Goal: Task Accomplishment & Management: Manage account settings

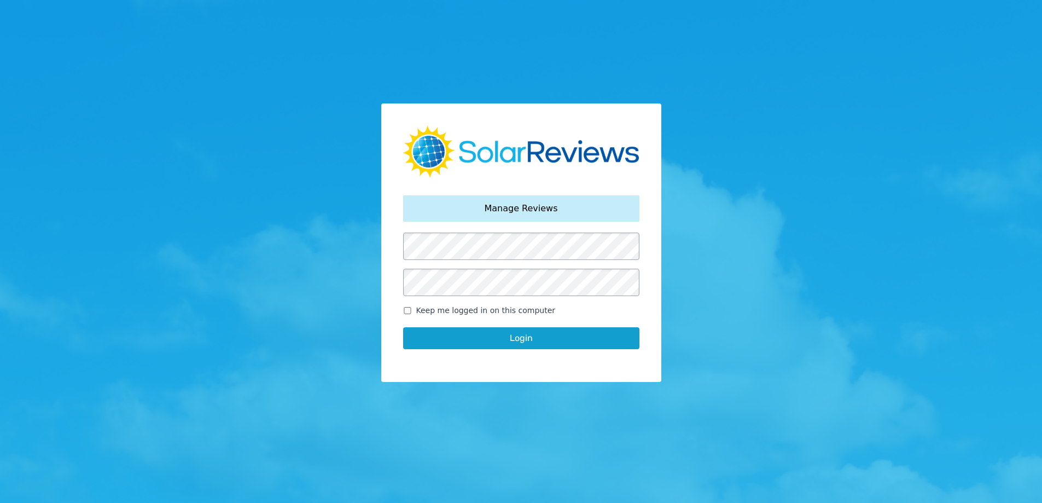
click at [480, 305] on span "Keep me logged in on this computer" at bounding box center [485, 310] width 139 height 11
click at [412, 307] on input "Keep me logged in on this computer" at bounding box center [407, 310] width 9 height 7
checkbox input "true"
click at [500, 342] on button "Login" at bounding box center [521, 338] width 236 height 22
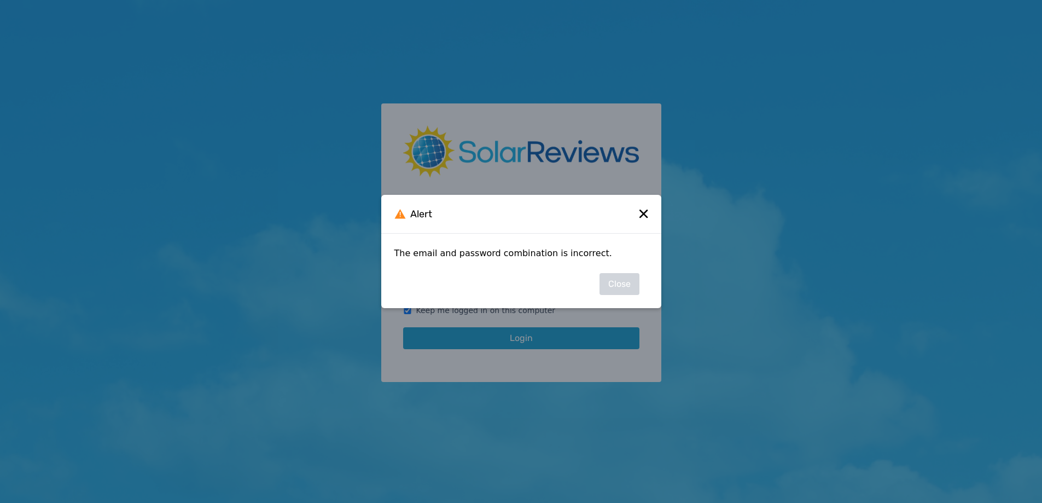
click at [604, 277] on button "Close" at bounding box center [619, 284] width 40 height 22
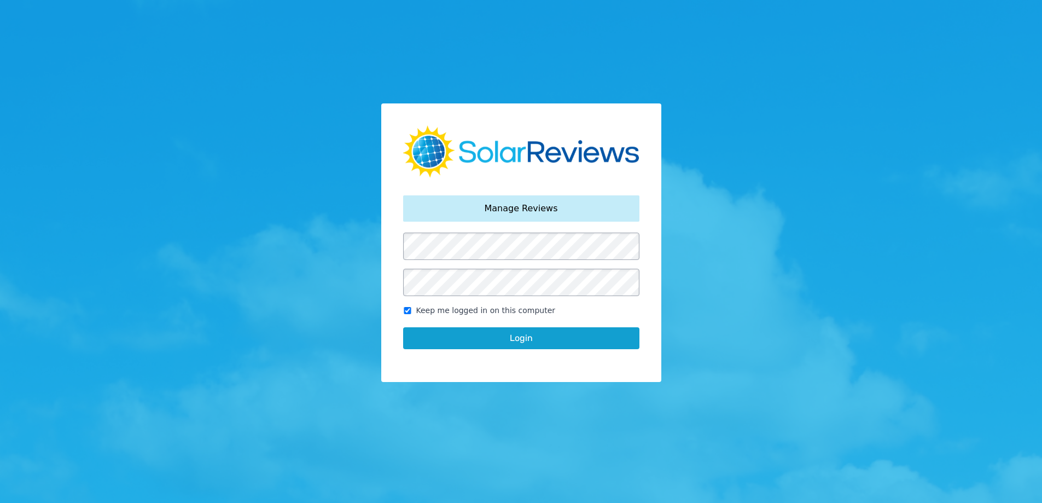
click at [233, 296] on div "Your password has been reset. Manage Reviews Keep me logged in on this computer…" at bounding box center [521, 251] width 1042 height 503
click at [529, 341] on button "Login" at bounding box center [521, 338] width 236 height 22
